Goal: Information Seeking & Learning: Learn about a topic

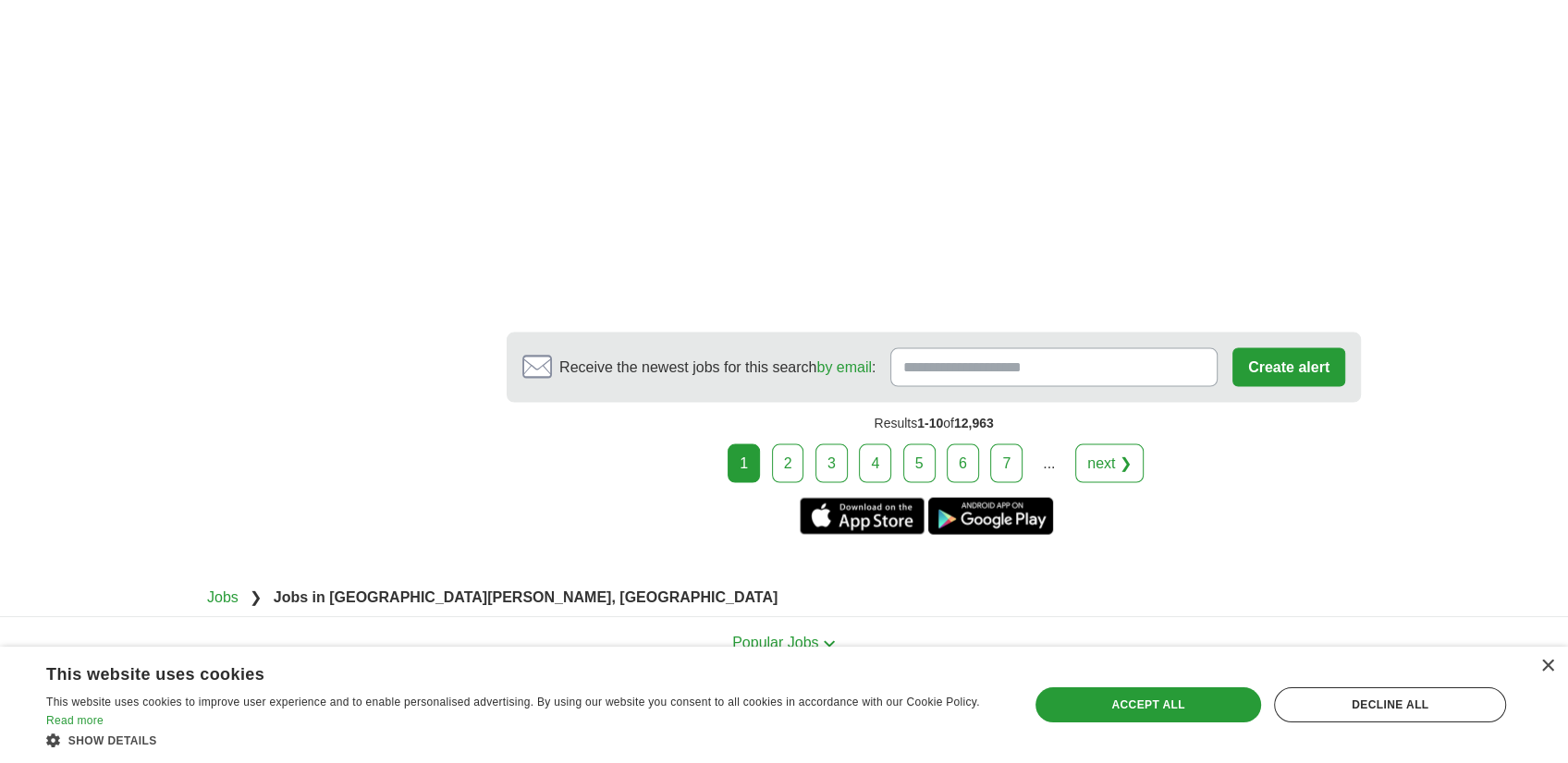
scroll to position [3306, 0]
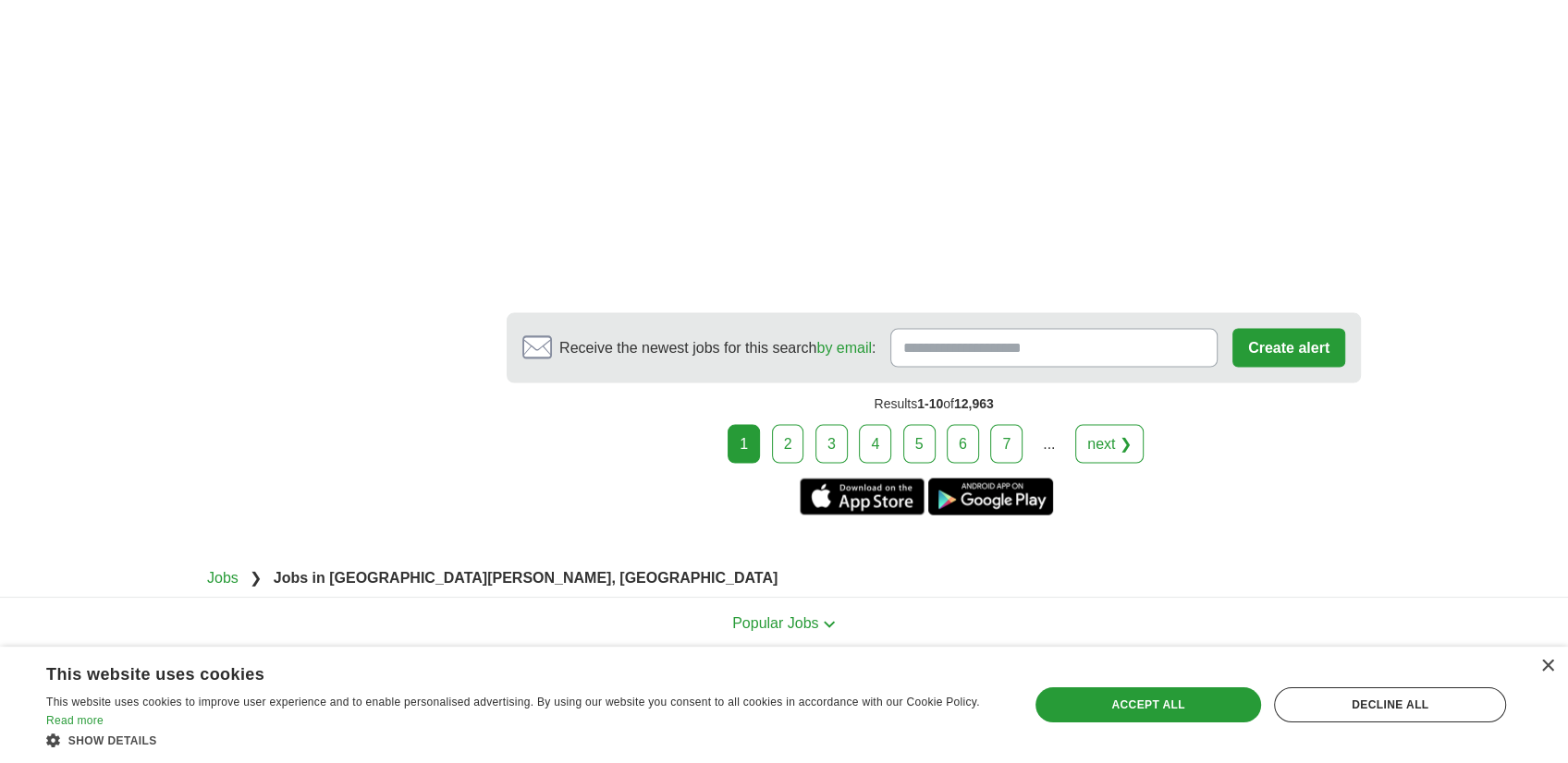
click at [793, 425] on link "2" at bounding box center [788, 444] width 33 height 38
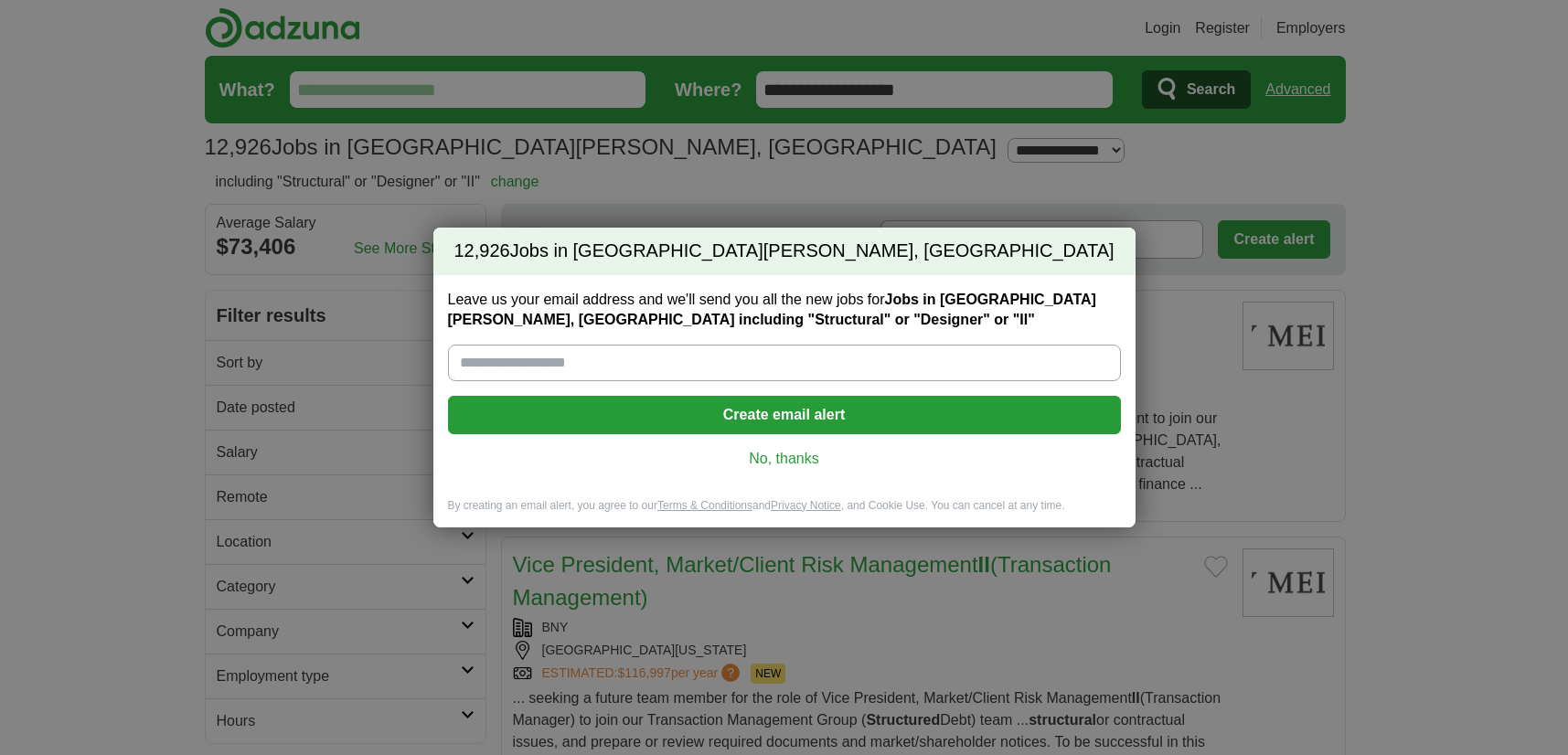
click at [813, 455] on link "No, thanks" at bounding box center [784, 459] width 644 height 20
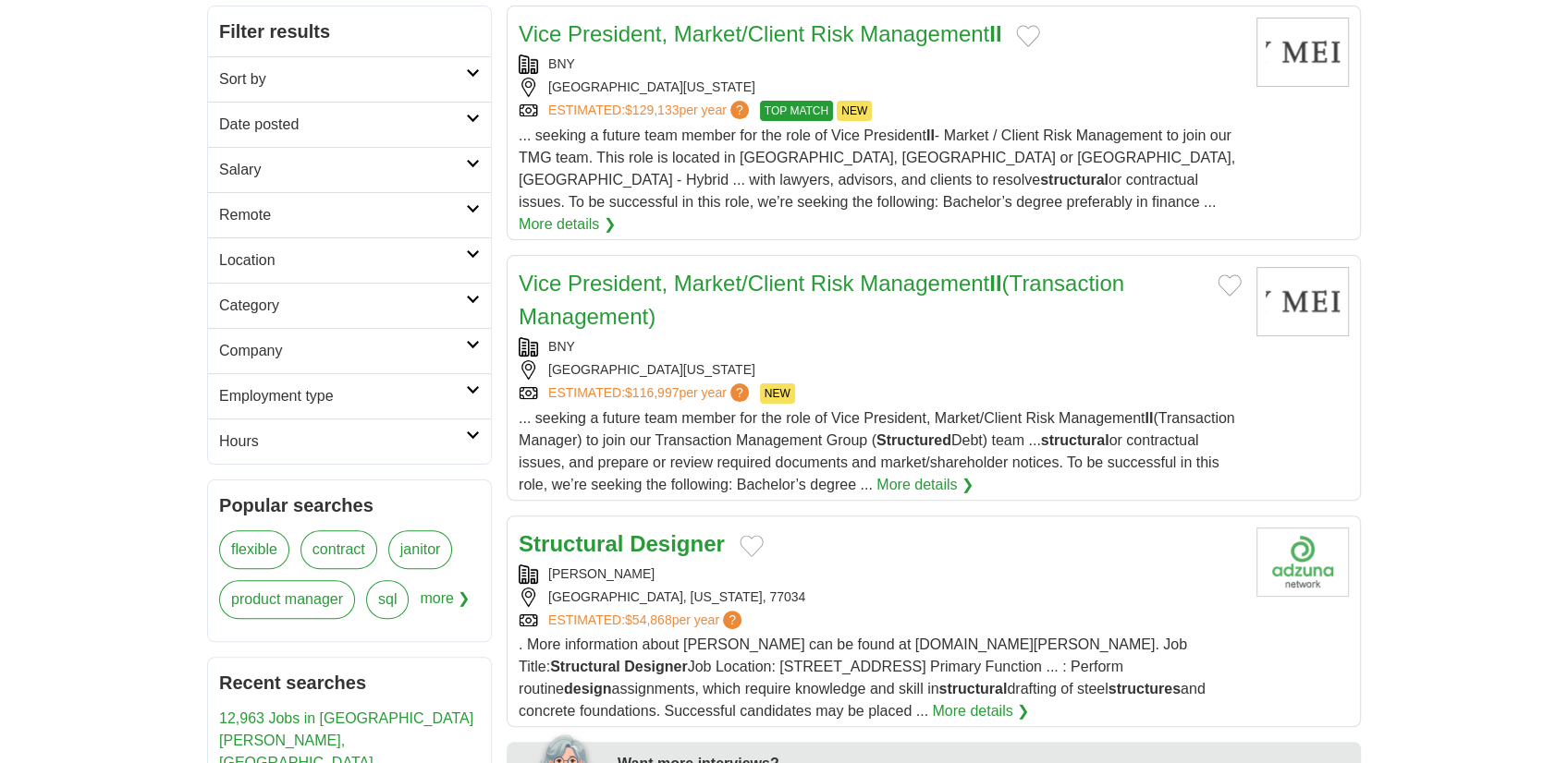
scroll to position [574, 0]
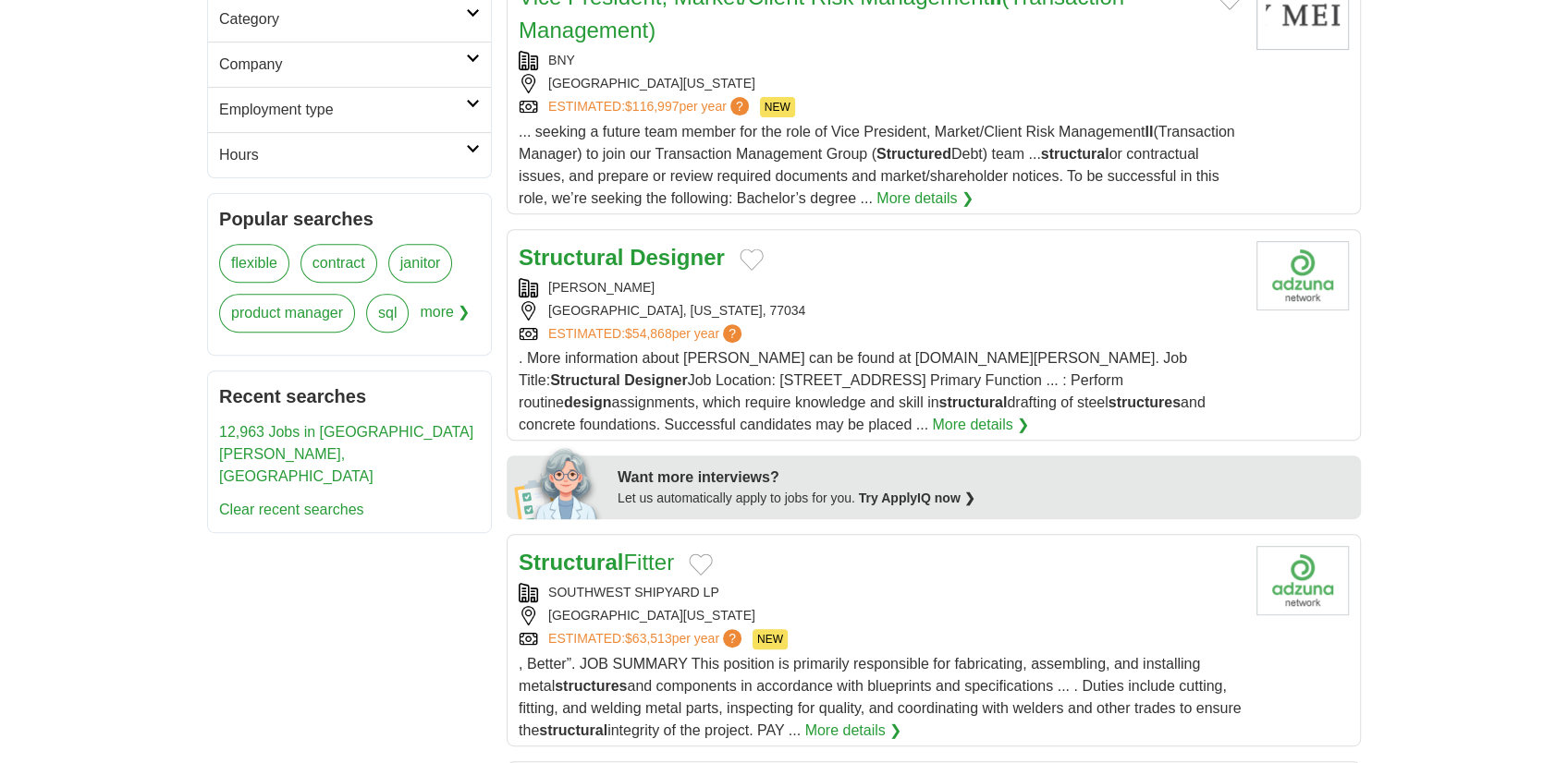
click at [681, 245] on strong "Designer" at bounding box center [677, 257] width 96 height 25
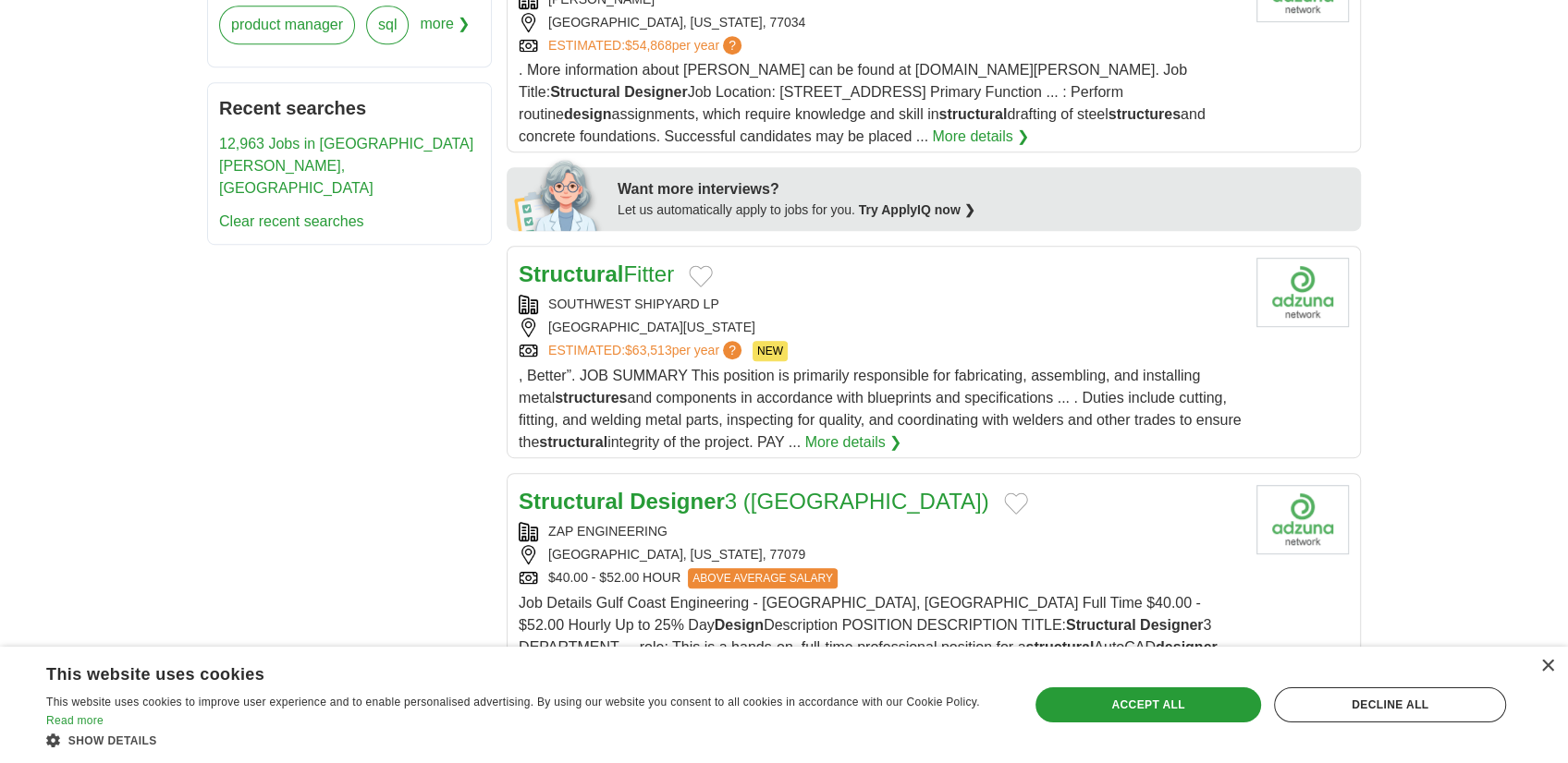
scroll to position [1150, 0]
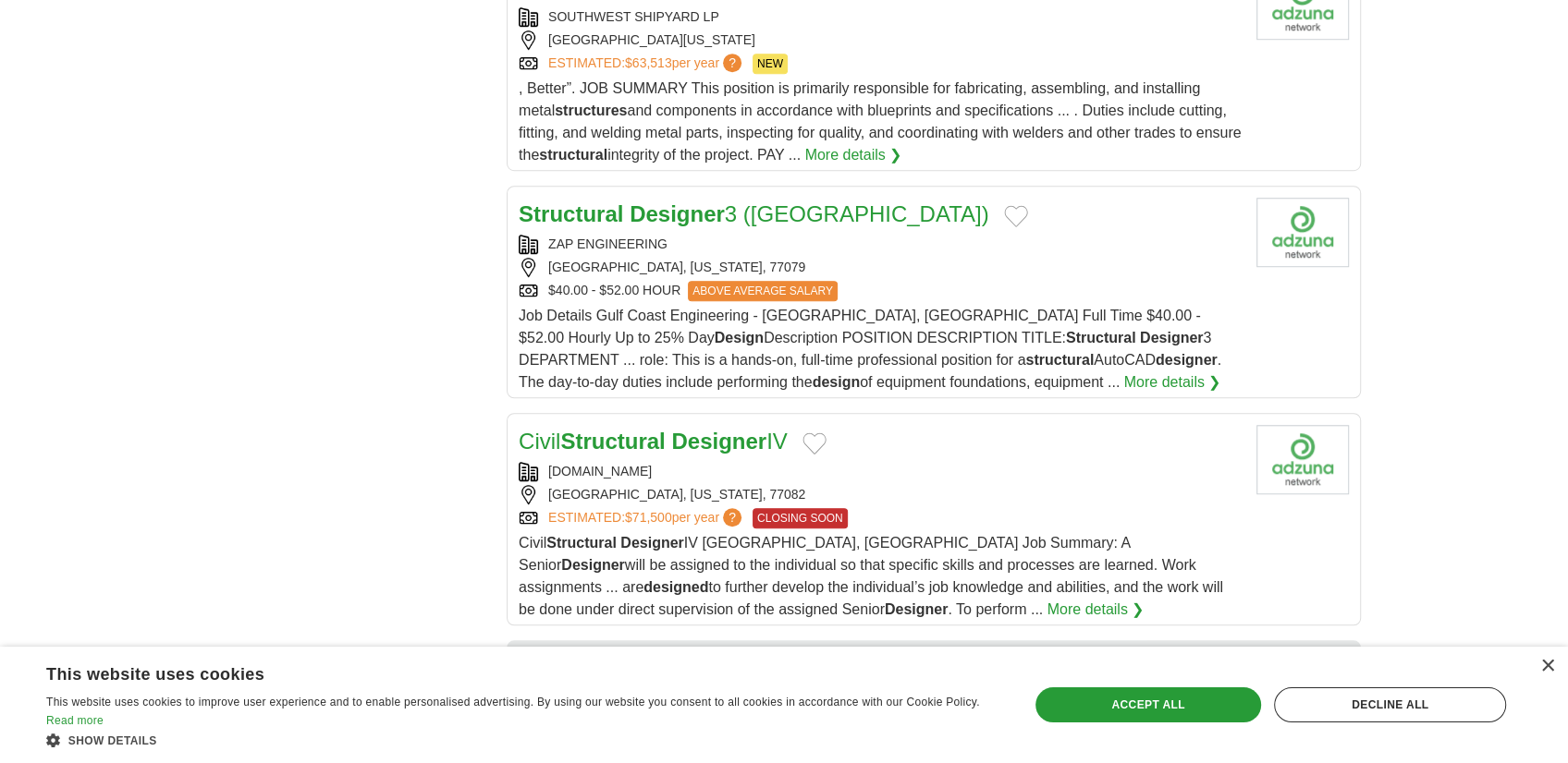
click at [685, 202] on strong "Designer" at bounding box center [677, 214] width 96 height 25
